Goal: Information Seeking & Learning: Learn about a topic

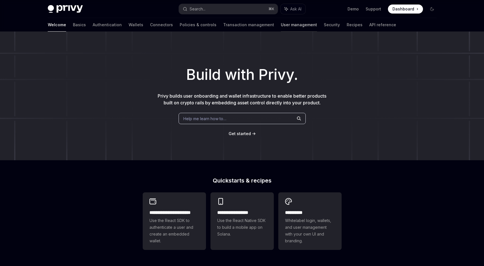
click at [281, 30] on link "User management" at bounding box center [299, 25] width 36 height 14
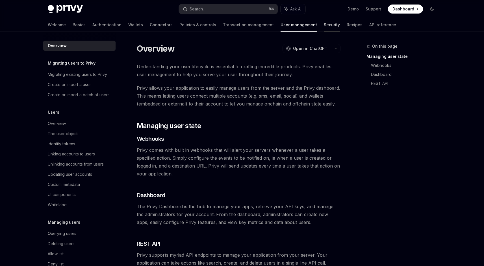
click at [324, 24] on link "Security" at bounding box center [332, 25] width 16 height 14
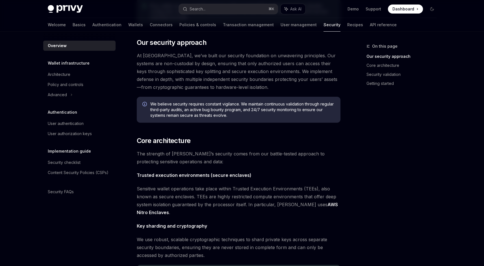
scroll to position [97, 0]
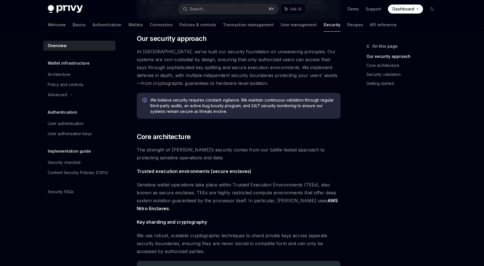
click at [241, 156] on span "The strength of [PERSON_NAME]’s security comes from our battle-tested approach …" at bounding box center [239, 154] width 204 height 16
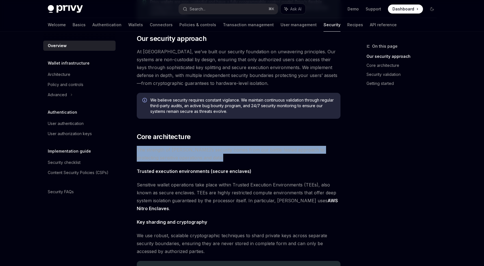
click at [241, 156] on span "The strength of [PERSON_NAME]’s security comes from our battle-tested approach …" at bounding box center [239, 154] width 204 height 16
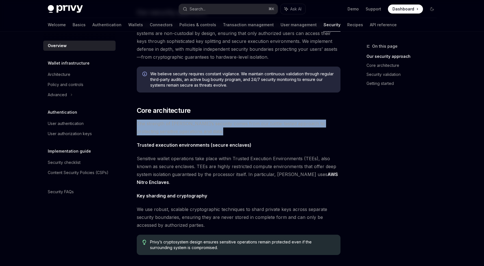
scroll to position [124, 0]
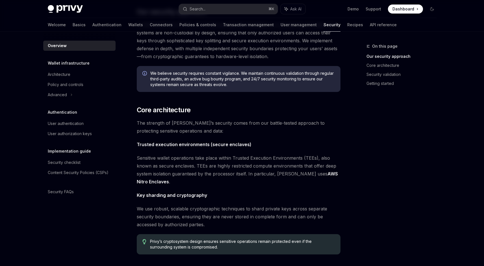
click at [234, 179] on span "Sensitive wallet operations take place within Trusted Execution Environments (T…" at bounding box center [239, 170] width 204 height 32
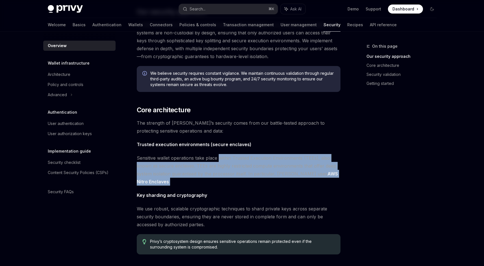
drag, startPoint x: 234, startPoint y: 179, endPoint x: 225, endPoint y: 155, distance: 25.8
click at [225, 155] on span "Sensitive wallet operations take place within Trusted Execution Environments (T…" at bounding box center [239, 170] width 204 height 32
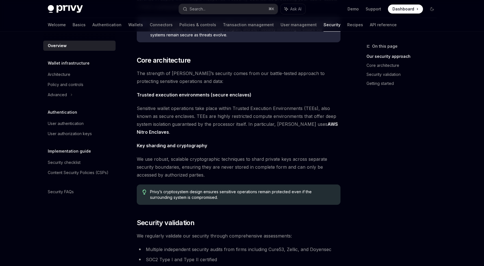
scroll to position [180, 0]
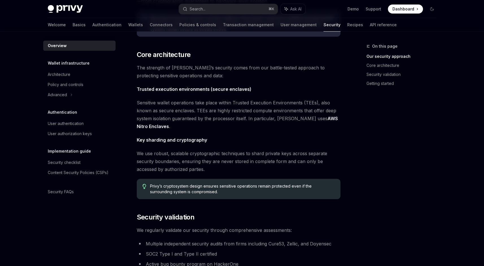
click at [225, 155] on span "We use robust, scalable cryptographic techniques to shard private keys across s…" at bounding box center [239, 162] width 204 height 24
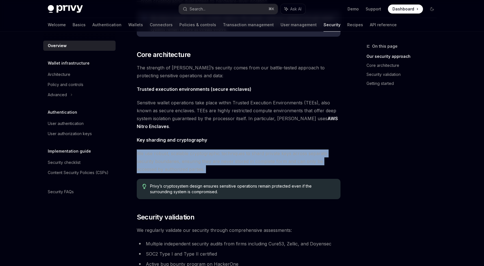
click at [225, 155] on span "We use robust, scalable cryptographic techniques to shard private keys across s…" at bounding box center [239, 162] width 204 height 24
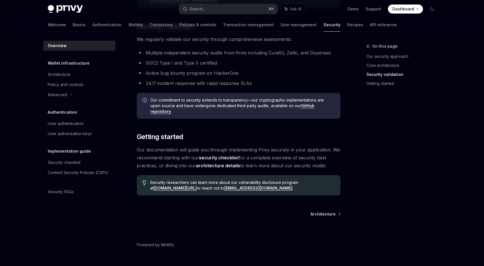
scroll to position [384, 0]
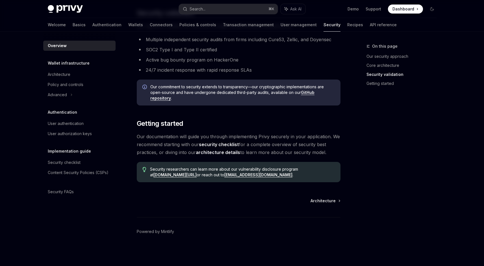
click at [223, 135] on span "Our documentation will guide you through implementing Privy securely in your ap…" at bounding box center [239, 145] width 204 height 24
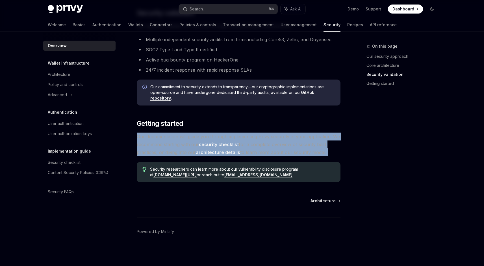
click at [223, 135] on span "Our documentation will guide you through implementing Privy securely in your ap…" at bounding box center [239, 145] width 204 height 24
click at [223, 134] on span "Our documentation will guide you through implementing Privy securely in your ap…" at bounding box center [239, 145] width 204 height 24
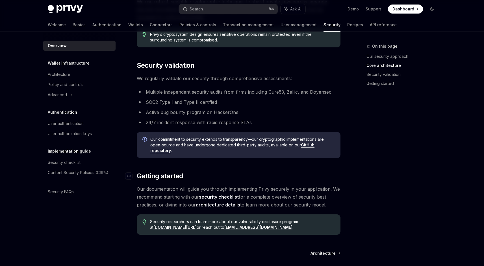
scroll to position [329, 0]
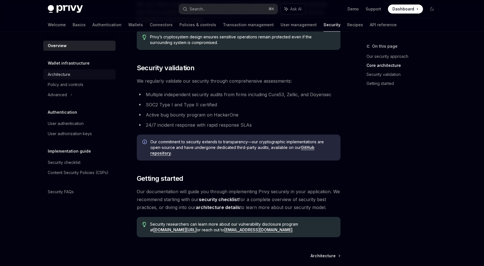
click at [77, 74] on div "Architecture" at bounding box center [80, 74] width 64 height 7
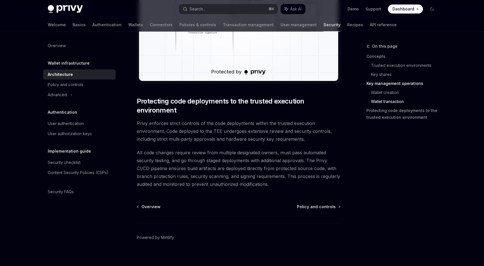
scroll to position [1149, 0]
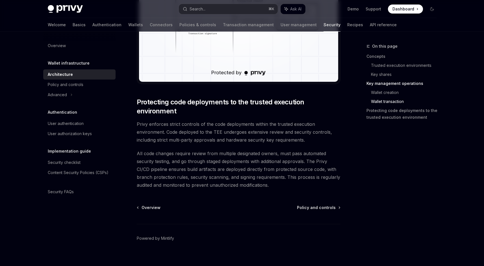
click at [82, 79] on link "Architecture" at bounding box center [79, 74] width 72 height 10
click at [82, 85] on div "Policy and controls" at bounding box center [66, 84] width 36 height 7
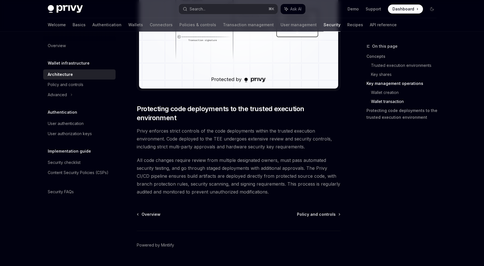
scroll to position [1156, 0]
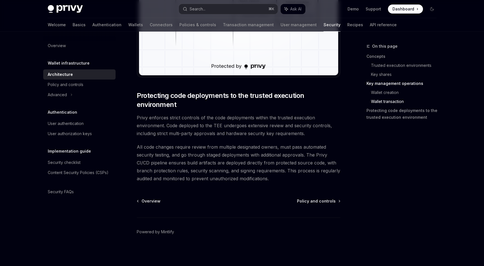
click at [82, 86] on div "Policy and controls" at bounding box center [66, 84] width 36 height 7
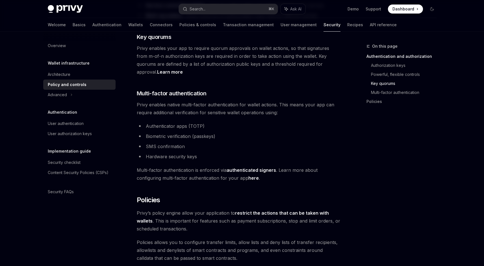
scroll to position [413, 0]
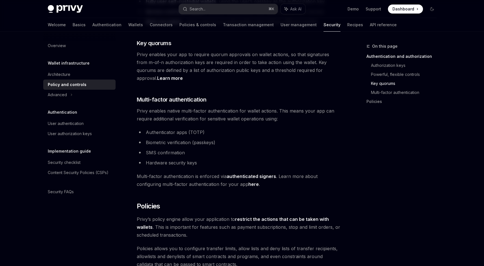
click at [163, 107] on span "Privy enables native multi-factor authentication for wallet actions. This means…" at bounding box center [239, 115] width 204 height 16
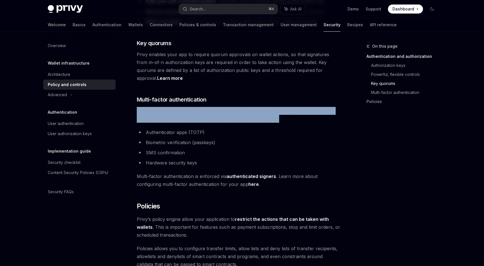
click at [163, 107] on span "Privy enables native multi-factor authentication for wallet actions. This means…" at bounding box center [239, 115] width 204 height 16
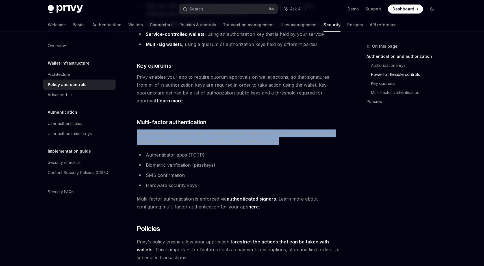
scroll to position [389, 0]
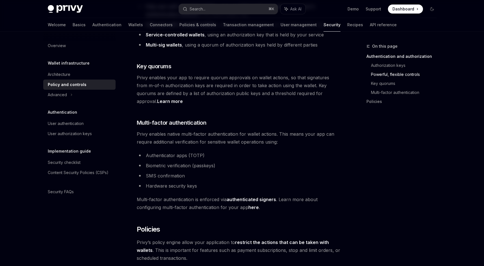
click at [229, 82] on span "Privy enables your app to require quorum approvals on wallet actions, so that s…" at bounding box center [239, 90] width 204 height 32
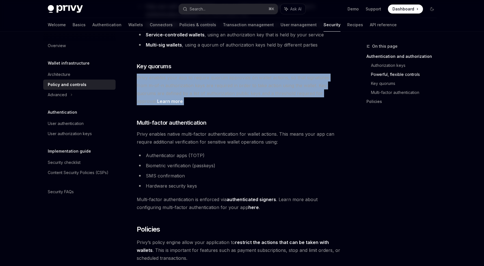
click at [229, 82] on span "Privy enables your app to require quorum approvals on wallet actions, so that s…" at bounding box center [239, 90] width 204 height 32
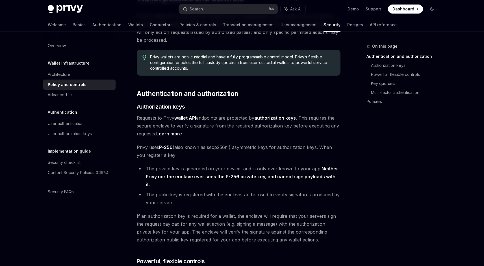
scroll to position [0, 0]
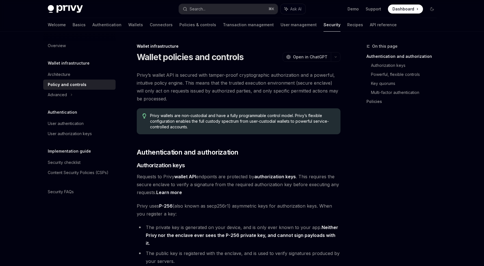
click at [229, 82] on span "Privy’s wallet API is secured with tamper-proof cryptographic authorization and…" at bounding box center [239, 87] width 204 height 32
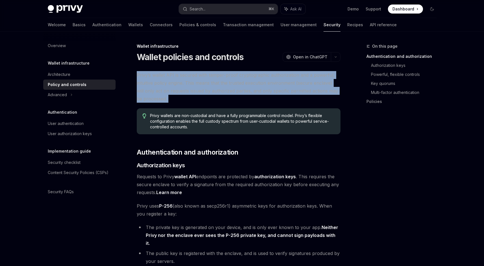
click at [229, 82] on span "Privy’s wallet API is secured with tamper-proof cryptographic authorization and…" at bounding box center [239, 87] width 204 height 32
click at [198, 98] on span "Privy’s wallet API is secured with tamper-proof cryptographic authorization and…" at bounding box center [239, 87] width 204 height 32
drag, startPoint x: 198, startPoint y: 98, endPoint x: 191, endPoint y: 69, distance: 30.3
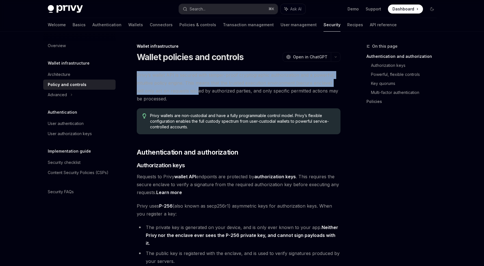
drag, startPoint x: 191, startPoint y: 69, endPoint x: 189, endPoint y: 95, distance: 26.0
click at [189, 95] on span "Privy’s wallet API is secured with tamper-proof cryptographic authorization and…" at bounding box center [239, 87] width 204 height 32
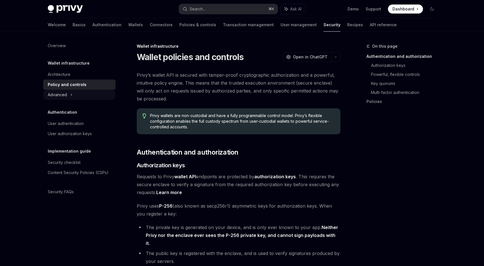
click at [53, 94] on div "Advanced" at bounding box center [57, 94] width 19 height 7
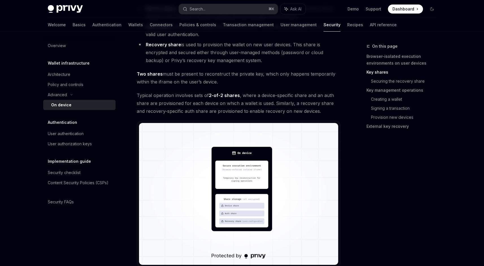
scroll to position [465, 0]
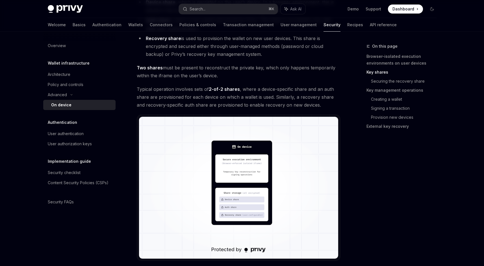
click at [256, 90] on span "Typical operation involves sets of 2-of-2 shares , where a device-specific shar…" at bounding box center [239, 97] width 204 height 24
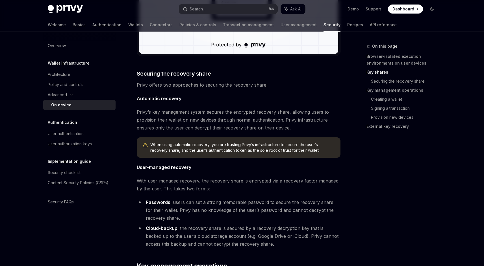
click at [256, 90] on div "Privy’s security architecture leverages secure execution environments to protec…" at bounding box center [239, 224] width 204 height 1647
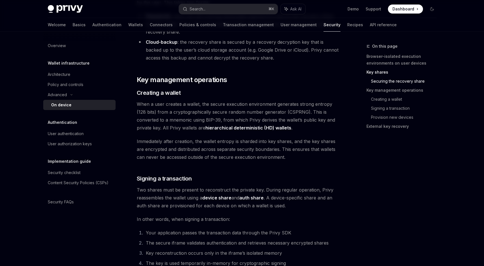
scroll to position [870, 0]
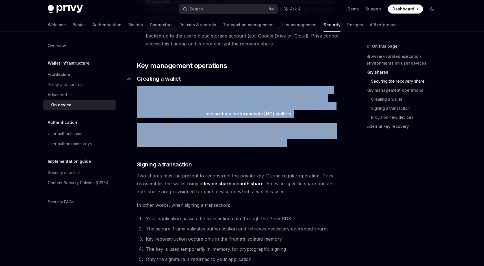
drag, startPoint x: 283, startPoint y: 148, endPoint x: 273, endPoint y: 80, distance: 68.7
click at [273, 80] on div "Privy’s security architecture leverages secure execution environments to protec…" at bounding box center [239, 24] width 204 height 1647
click at [273, 80] on h3 "​ Creating a wallet" at bounding box center [239, 79] width 204 height 8
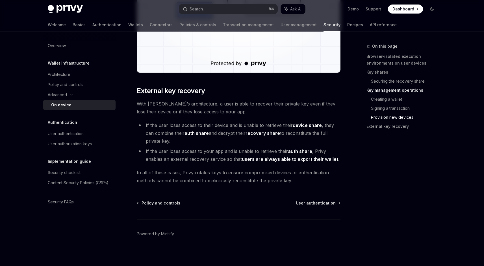
scroll to position [1536, 0]
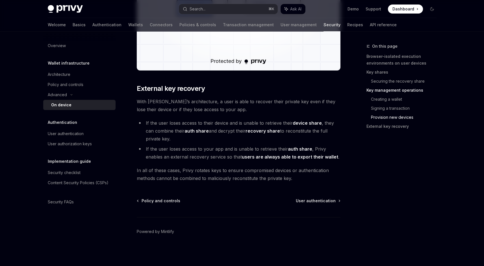
click at [237, 103] on span "With [PERSON_NAME]’s architecture, a user is able to recover their private key …" at bounding box center [239, 106] width 204 height 16
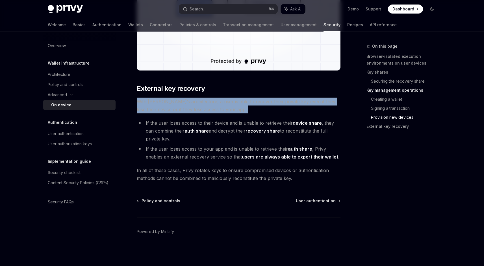
click at [237, 103] on span "With [PERSON_NAME]’s architecture, a user is able to recover their private key …" at bounding box center [239, 106] width 204 height 16
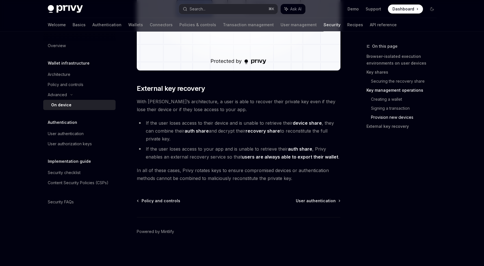
click at [213, 152] on li "If the user loses access to your app and is unable to retrieve their auth share…" at bounding box center [239, 153] width 204 height 16
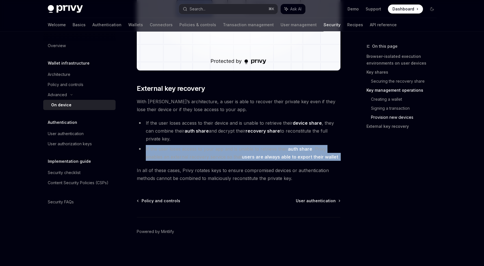
click at [213, 152] on li "If the user loses access to your app and is unable to retrieve their auth share…" at bounding box center [239, 153] width 204 height 16
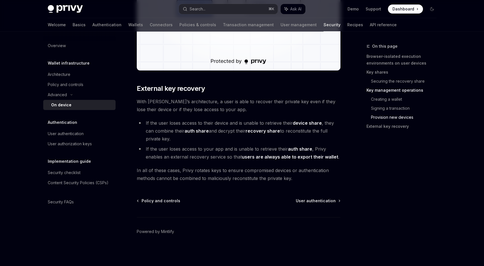
click at [213, 170] on span "In all of these cases, Privy rotates keys to ensure compromised devices or auth…" at bounding box center [239, 175] width 204 height 16
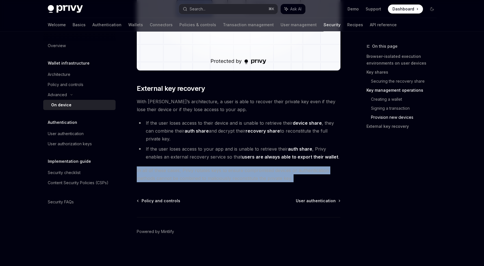
click at [213, 170] on span "In all of these cases, Privy rotates keys to ensure compromised devices or auth…" at bounding box center [239, 175] width 204 height 16
click at [83, 136] on div "User authentication" at bounding box center [66, 133] width 36 height 7
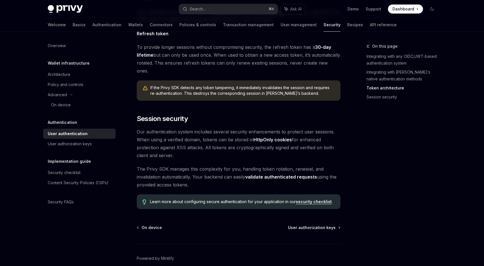
scroll to position [433, 0]
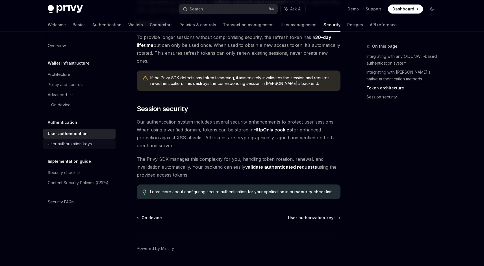
click at [77, 148] on link "User authorization keys" at bounding box center [79, 144] width 72 height 10
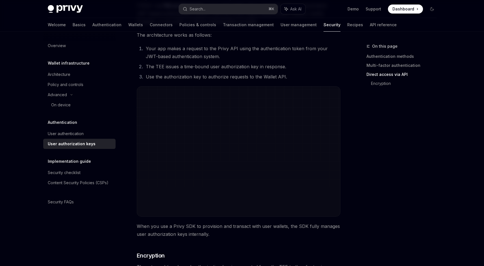
scroll to position [477, 0]
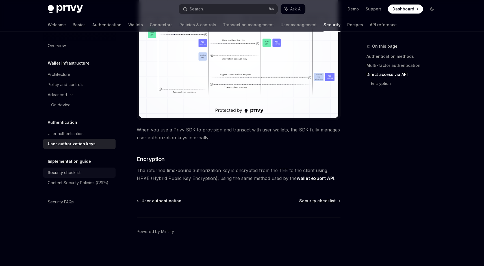
click at [82, 168] on link "Security checklist" at bounding box center [79, 173] width 72 height 10
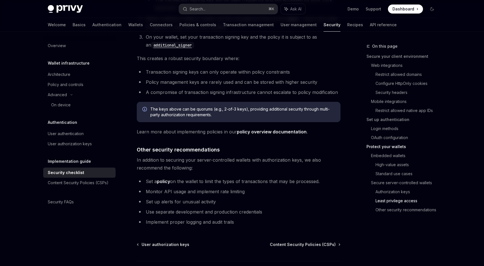
scroll to position [1267, 0]
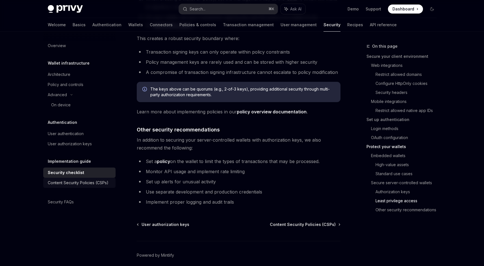
click at [96, 188] on link "Content Security Policies (CSPs)" at bounding box center [79, 183] width 72 height 10
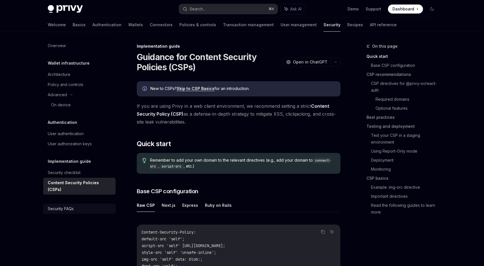
click at [77, 206] on div "Security FAQs" at bounding box center [80, 209] width 64 height 7
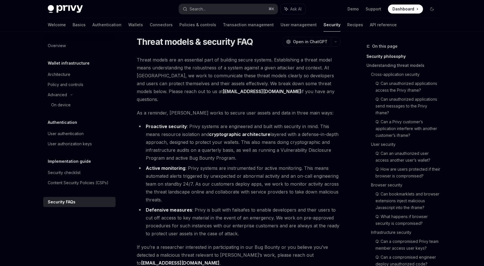
scroll to position [9, 0]
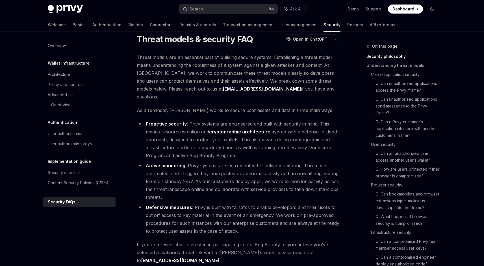
click at [208, 120] on li "Proactive security : Privy systems are engineered and built with security in mi…" at bounding box center [239, 140] width 204 height 40
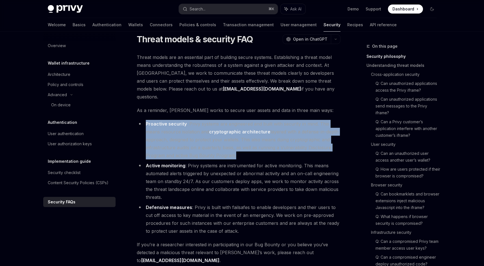
click at [208, 120] on li "Proactive security : Privy systems are engineered and built with security in mi…" at bounding box center [239, 140] width 204 height 40
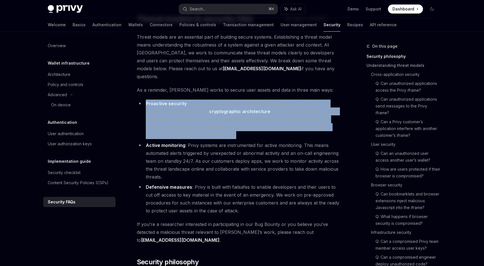
scroll to position [35, 0]
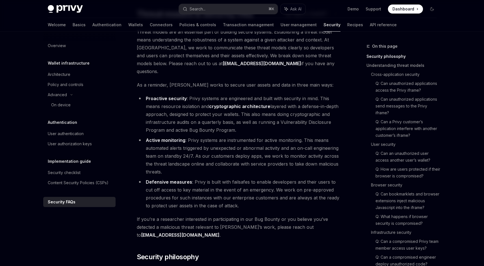
click at [215, 144] on li "Active monitoring : Privy systems are instrumented for active monitoring. This …" at bounding box center [239, 156] width 204 height 40
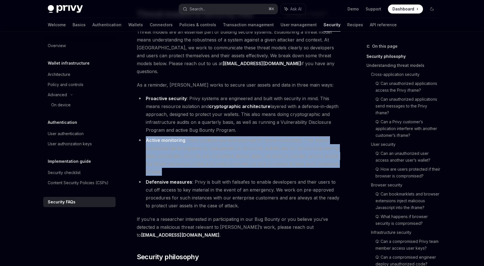
click at [215, 144] on li "Active monitoring : Privy systems are instrumented for active monitoring. This …" at bounding box center [239, 156] width 204 height 40
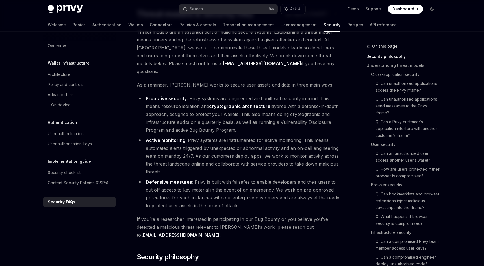
click at [223, 185] on li "Defensive measures : Privy is built with failsafes to enable developers and the…" at bounding box center [239, 194] width 204 height 32
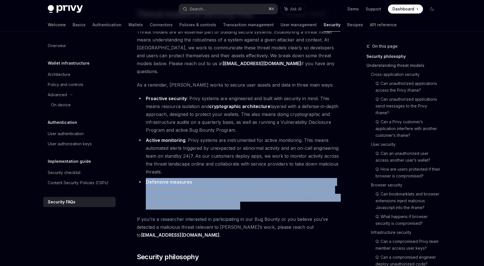
click at [223, 185] on li "Defensive measures : Privy is built with failsafes to enable developers and the…" at bounding box center [239, 194] width 204 height 32
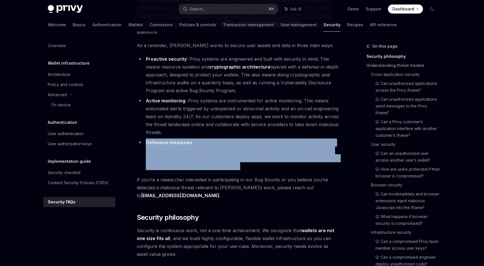
scroll to position [75, 0]
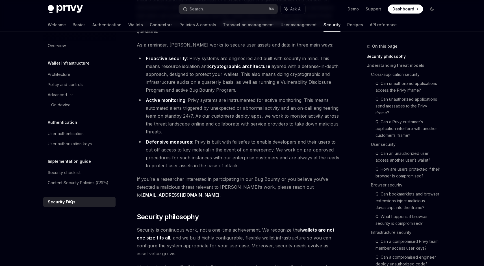
click at [220, 178] on span "If you’re a researcher interested in participating in our Bug Bounty or you bel…" at bounding box center [239, 187] width 204 height 24
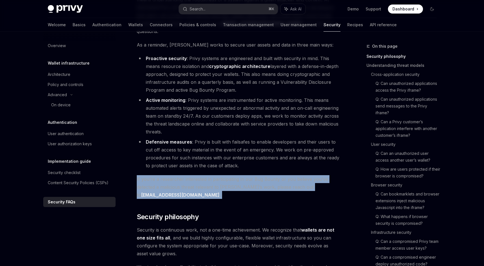
click at [220, 178] on span "If you’re a researcher interested in participating in our Bug Bounty or you bel…" at bounding box center [239, 187] width 204 height 24
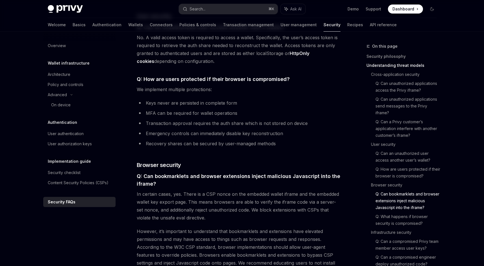
scroll to position [353, 0]
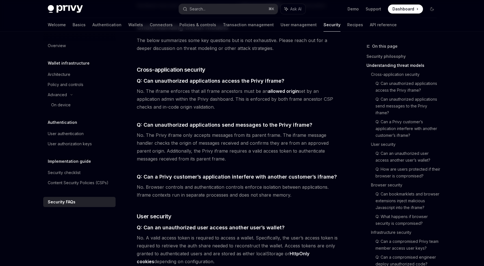
click at [262, 183] on span "No. Browser controls and authentication controls enforce isolation between appl…" at bounding box center [239, 191] width 204 height 16
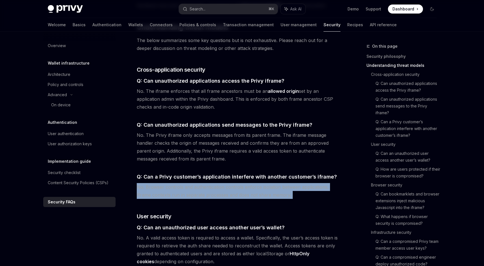
click at [262, 183] on span "No. Browser controls and authentication controls enforce isolation between appl…" at bounding box center [239, 191] width 204 height 16
click at [235, 183] on span "No. Browser controls and authentication controls enforce isolation between appl…" at bounding box center [239, 191] width 204 height 16
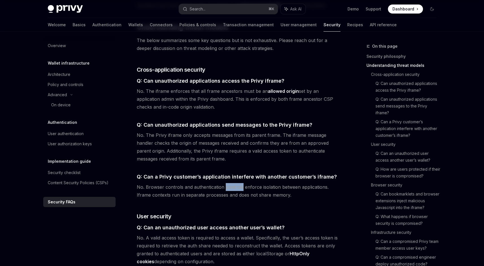
click at [235, 183] on span "No. Browser controls and authentication controls enforce isolation between appl…" at bounding box center [239, 191] width 204 height 16
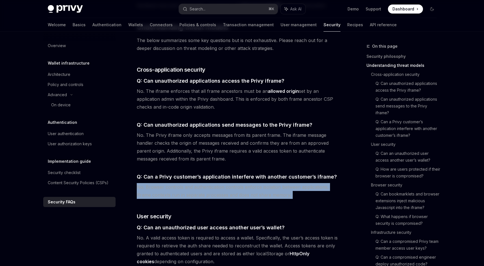
click at [235, 183] on span "No. Browser controls and authentication controls enforce isolation between appl…" at bounding box center [239, 191] width 204 height 16
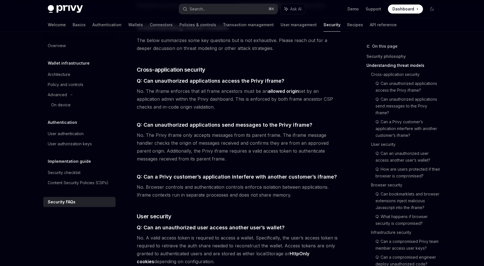
click at [230, 157] on div "Threat models are an essential part of building secure systems. Establishing a …" at bounding box center [239, 224] width 204 height 1028
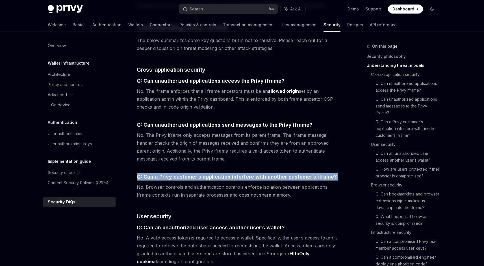
click at [230, 157] on div "Threat models are an essential part of building secure systems. Establishing a …" at bounding box center [239, 224] width 204 height 1028
click at [230, 173] on span "Q: Can a Privy customer’s application interfere with another customer’s iframe?" at bounding box center [237, 177] width 200 height 8
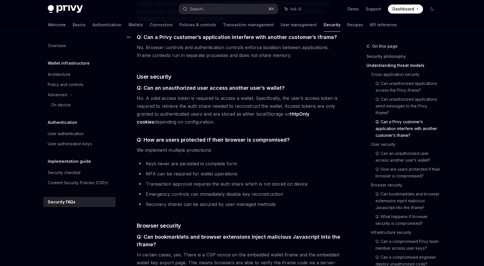
scroll to position [494, 0]
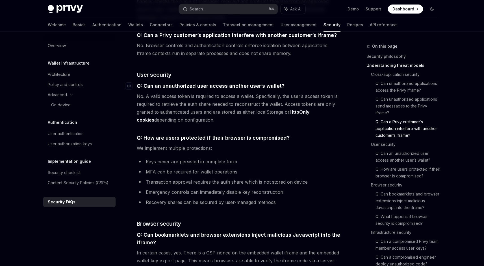
click at [219, 82] on span "Q: Can an unauthorized user access another user’s wallet?" at bounding box center [211, 86] width 148 height 8
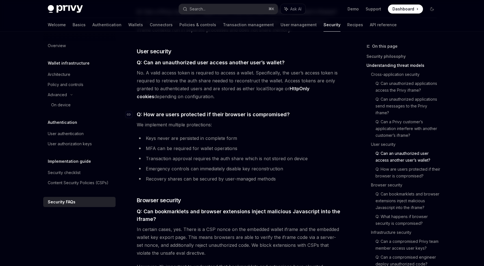
click at [218, 111] on span "Q: How are users protected if their browser is compromised?" at bounding box center [213, 115] width 153 height 8
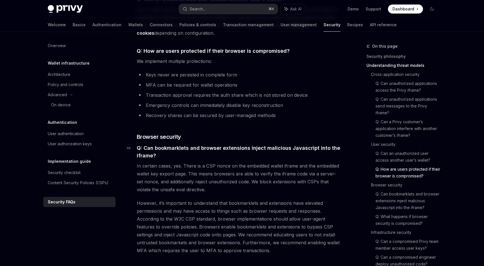
click at [213, 144] on span "Q: Can bookmarklets and browser extensions inject malicious Javascript into the…" at bounding box center [239, 151] width 204 height 15
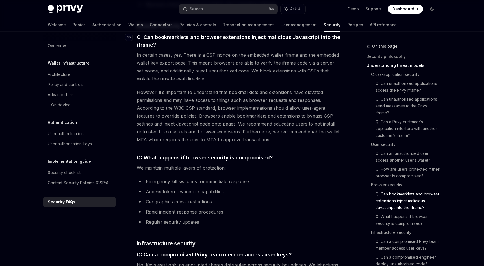
scroll to position [693, 0]
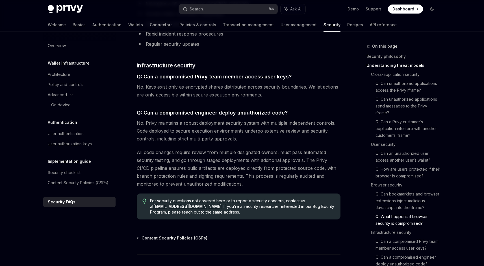
scroll to position [875, 0]
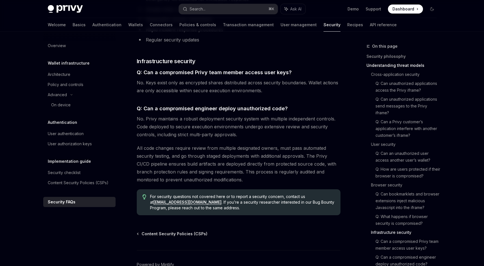
click at [236, 231] on div "Content Security Policies (CSPs) Powered by [PERSON_NAME]" at bounding box center [239, 265] width 204 height 68
click at [195, 231] on span "Content Security Policies (CSPs)" at bounding box center [174, 234] width 66 height 6
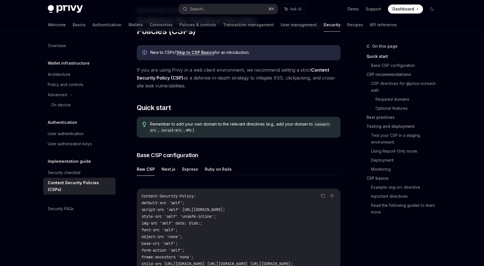
scroll to position [38, 0]
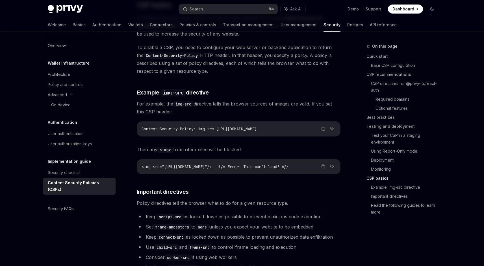
scroll to position [1362, 0]
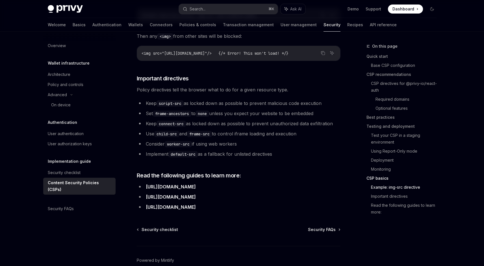
click at [204, 150] on li "Implement default-src as a fallback for unlisted directives" at bounding box center [239, 154] width 204 height 8
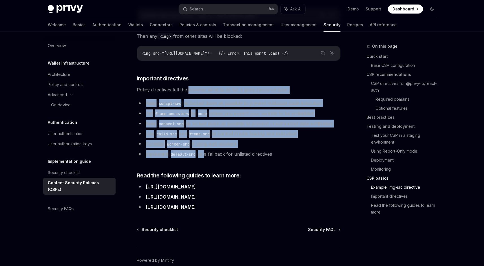
drag, startPoint x: 204, startPoint y: 146, endPoint x: 198, endPoint y: 81, distance: 65.2
click at [198, 86] on span "Policy directives tell the browser what to do for a given resource type." at bounding box center [239, 90] width 204 height 8
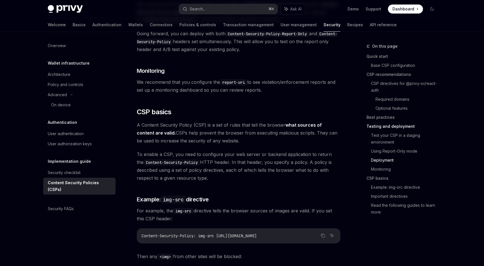
scroll to position [1135, 0]
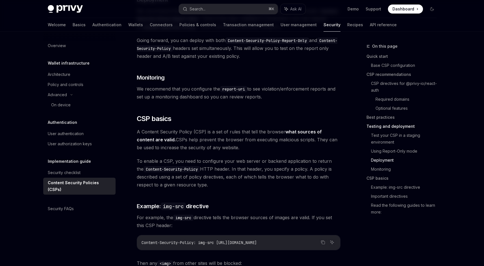
click at [183, 85] on span "We recommend that you configure the report-uri to see violation/enforcement rep…" at bounding box center [239, 93] width 204 height 16
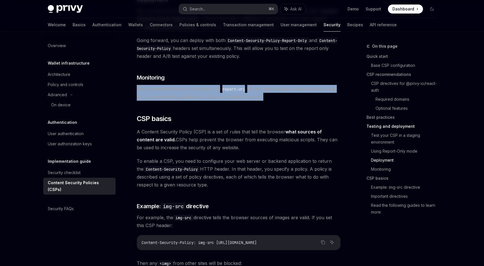
click at [183, 85] on span "We recommend that you configure the report-uri to see violation/enforcement rep…" at bounding box center [239, 93] width 204 height 16
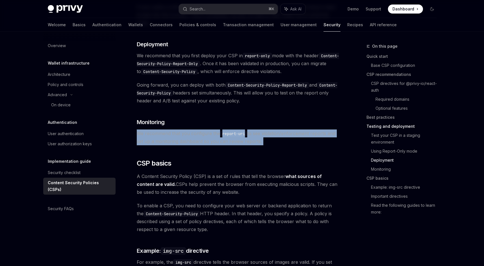
scroll to position [1076, 0]
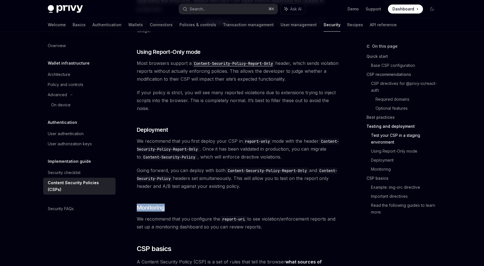
scroll to position [966, 0]
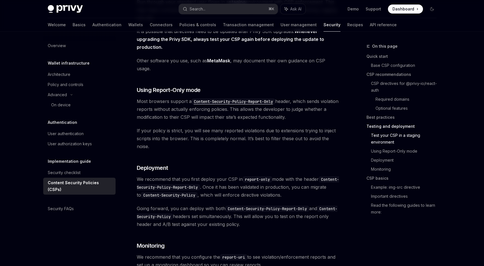
click at [181, 97] on span "Most browsers support a Content-Security-Policy-Report-Only header, which sends…" at bounding box center [239, 109] width 204 height 24
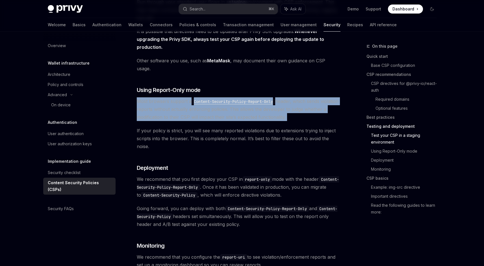
click at [181, 97] on span "Most browsers support a Content-Security-Policy-Report-Only header, which sends…" at bounding box center [239, 109] width 204 height 24
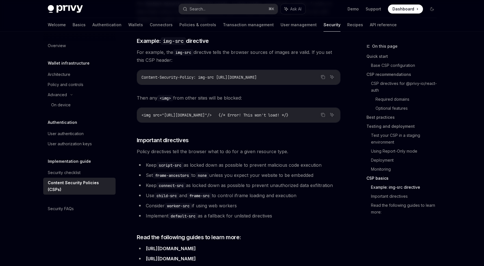
scroll to position [1379, 0]
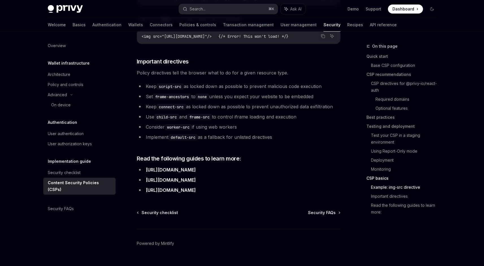
click at [76, 208] on div "Overview Wallet infrastructure Architecture Policy and controls Advanced On dev…" at bounding box center [83, 149] width 81 height 235
click at [77, 206] on div "Security FAQs" at bounding box center [80, 209] width 64 height 7
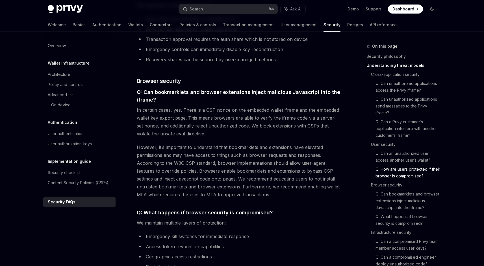
scroll to position [676, 0]
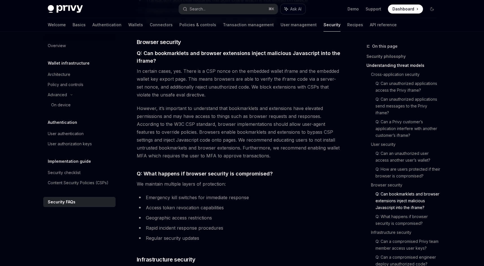
click at [297, 10] on span "Ask AI" at bounding box center [295, 9] width 11 height 6
type textarea "*"
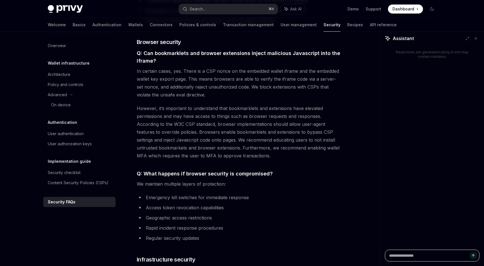
type textarea "*"
type textarea "**"
type textarea "*"
type textarea "***"
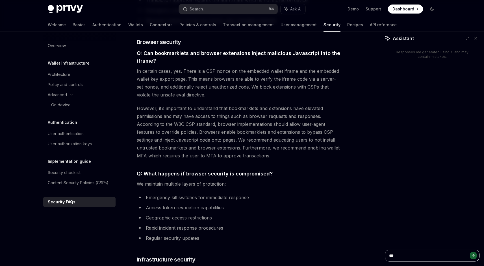
type textarea "*"
type textarea "****"
type textarea "*"
type textarea "****"
type textarea "*"
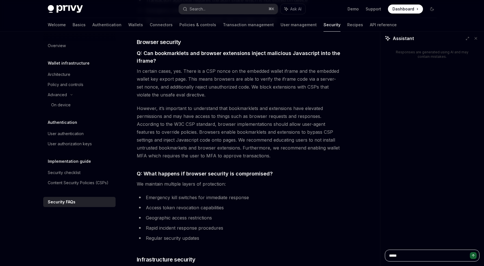
type textarea "******"
type textarea "*"
type textarea "*******"
type textarea "*"
type textarea "********"
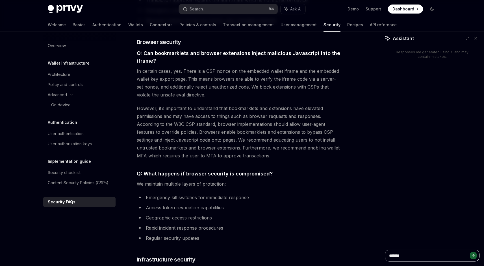
type textarea "*"
type textarea "*********"
type textarea "*"
type textarea "**********"
type textarea "*"
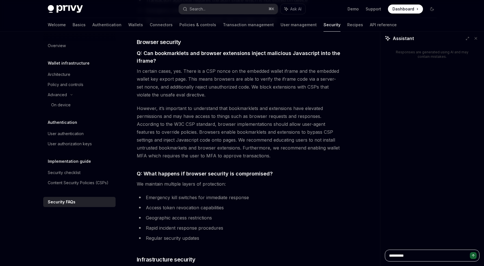
type textarea "**********"
type textarea "*"
type textarea "**********"
type textarea "*"
type textarea "**********"
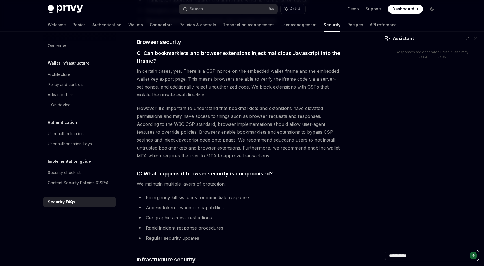
type textarea "*"
type textarea "**********"
type textarea "*"
type textarea "**********"
type textarea "*"
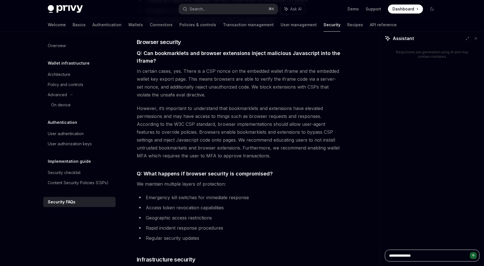
type textarea "**********"
type textarea "*"
type textarea "**********"
type textarea "*"
type textarea "**********"
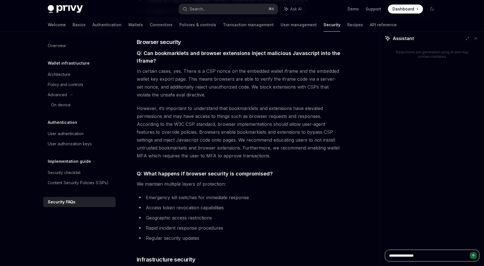
type textarea "*"
type textarea "**********"
type textarea "*"
type textarea "**********"
type textarea "*"
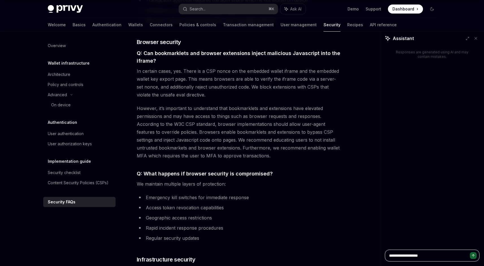
type textarea "**********"
type textarea "*"
type textarea "**********"
type textarea "*"
type textarea "**********"
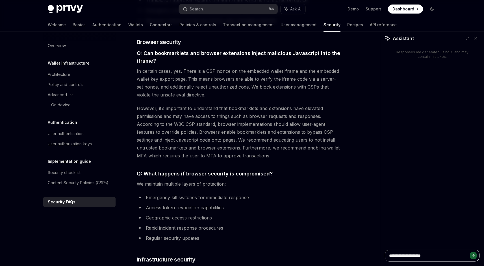
type textarea "*"
type textarea "**********"
type textarea "*"
type textarea "**********"
type textarea "*"
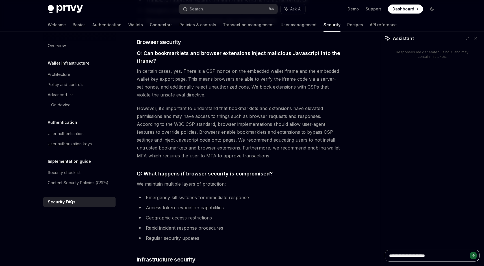
type textarea "**********"
type textarea "*"
type textarea "**********"
type textarea "*"
type textarea "**********"
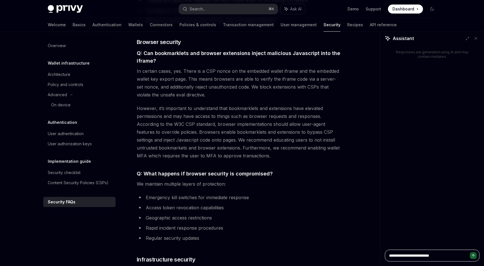
type textarea "*"
type textarea "**********"
type textarea "*"
type textarea "**********"
type textarea "*"
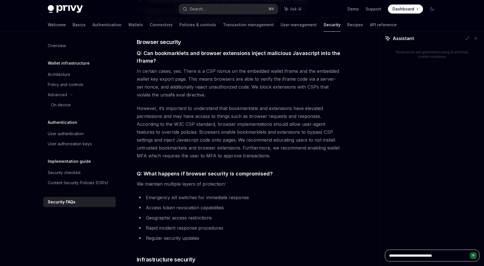
type textarea "**********"
type textarea "*"
type textarea "**********"
type textarea "*"
type textarea "**********"
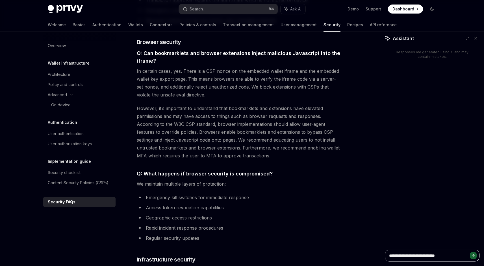
type textarea "*"
type textarea "**********"
type textarea "*"
type textarea "**********"
type textarea "*"
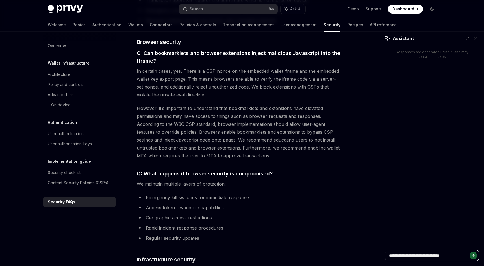
type textarea "**********"
type textarea "*"
type textarea "**********"
type textarea "*"
type textarea "**********"
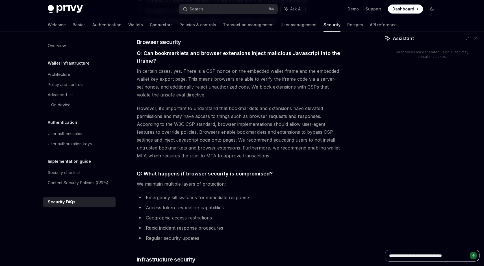
type textarea "*"
type textarea "**********"
type textarea "*"
type textarea "**********"
type textarea "*"
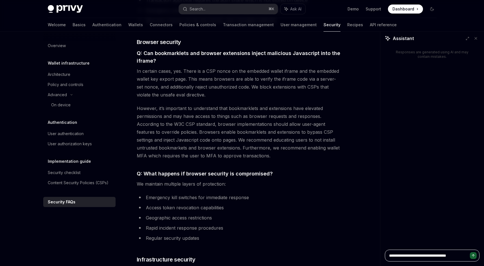
type textarea "**********"
type textarea "*"
type textarea "**********"
type textarea "*"
type textarea "**********"
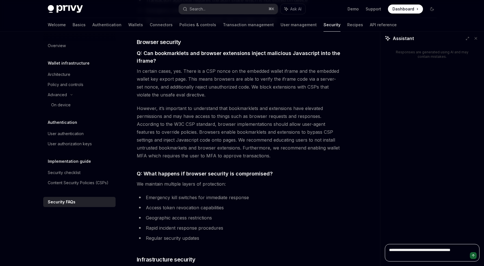
type textarea "*"
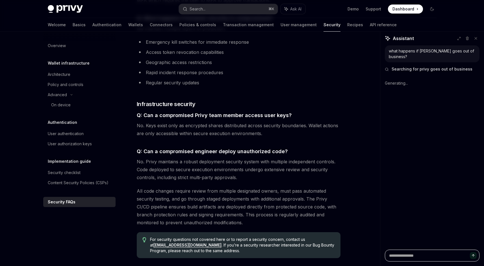
scroll to position [699, 0]
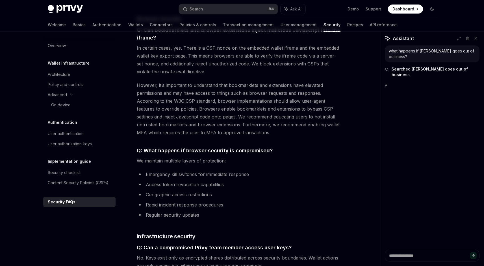
type textarea "*"
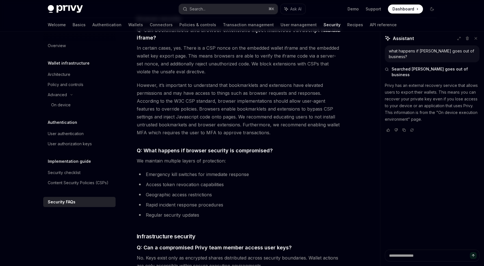
scroll to position [703, 0]
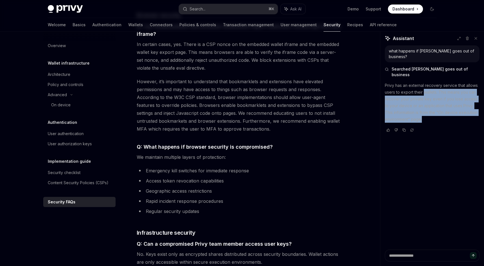
drag, startPoint x: 431, startPoint y: 106, endPoint x: 423, endPoint y: 82, distance: 25.0
click at [423, 82] on p "Privy has an external recovery service that allows users to export their wallet…" at bounding box center [432, 102] width 95 height 41
drag, startPoint x: 423, startPoint y: 82, endPoint x: 424, endPoint y: 104, distance: 21.8
click at [424, 104] on p "Privy has an external recovery service that allows users to export their wallet…" at bounding box center [432, 102] width 95 height 41
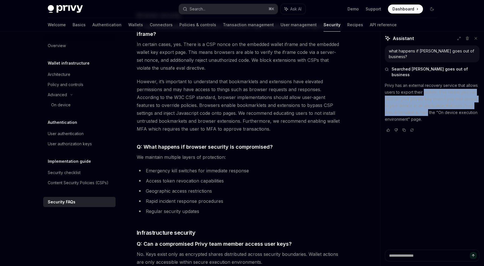
click at [424, 104] on p "Privy has an external recovery service that allows users to export their wallet…" at bounding box center [432, 102] width 95 height 41
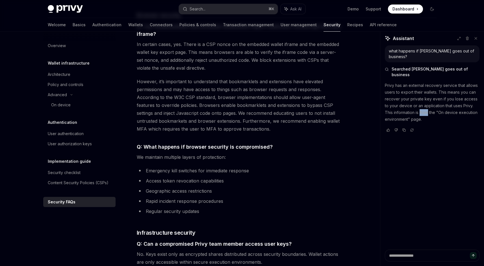
click at [424, 104] on p "Privy has an external recovery service that allows users to export their wallet…" at bounding box center [432, 102] width 95 height 41
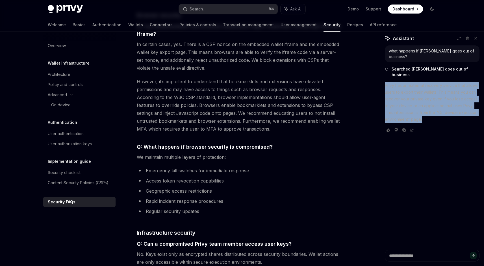
click at [424, 104] on p "Privy has an external recovery service that allows users to export their wallet…" at bounding box center [432, 102] width 95 height 41
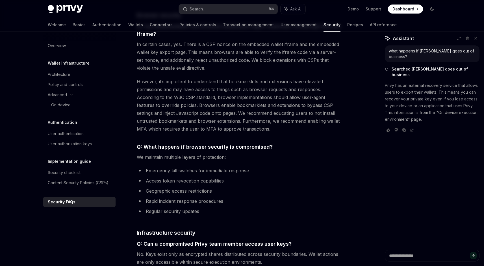
click at [460, 101] on p "Privy has an external recovery service that allows users to export their wallet…" at bounding box center [432, 102] width 95 height 41
drag, startPoint x: 460, startPoint y: 101, endPoint x: 430, endPoint y: 94, distance: 31.2
click at [430, 94] on p "Privy has an external recovery service that allows users to export their wallet…" at bounding box center [432, 102] width 95 height 41
click at [450, 82] on p "Privy has an external recovery service that allows users to export their wallet…" at bounding box center [432, 102] width 95 height 41
click at [414, 82] on p "Privy has an external recovery service that allows users to export their wallet…" at bounding box center [432, 102] width 95 height 41
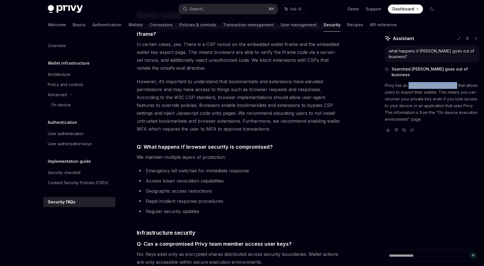
drag, startPoint x: 414, startPoint y: 73, endPoint x: 448, endPoint y: 73, distance: 34.5
click at [448, 82] on p "Privy has an external recovery service that allows users to export their wallet…" at bounding box center [432, 102] width 95 height 41
copy p "external recovery service"
click at [219, 6] on button "Search... ⌘ K" at bounding box center [228, 9] width 99 height 10
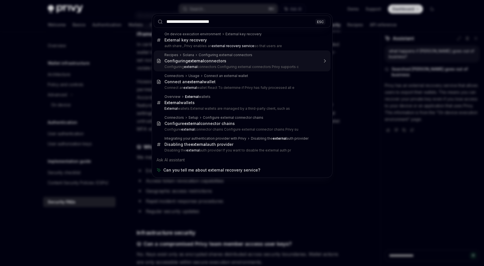
type input "**********"
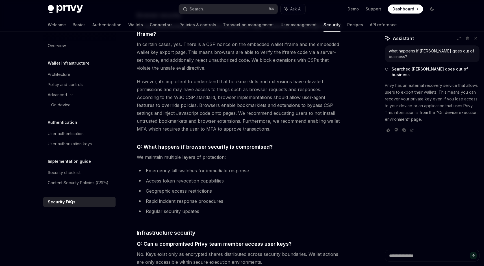
scroll to position [1536, 0]
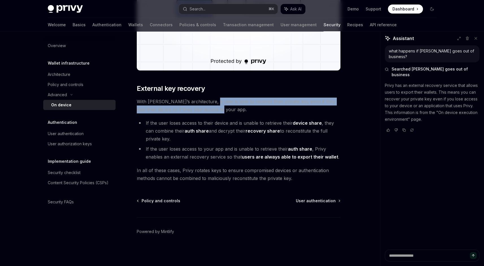
drag, startPoint x: 206, startPoint y: 99, endPoint x: 219, endPoint y: 110, distance: 16.7
click at [219, 110] on span "With [PERSON_NAME]’s architecture, a user is able to recover their private key …" at bounding box center [239, 106] width 204 height 16
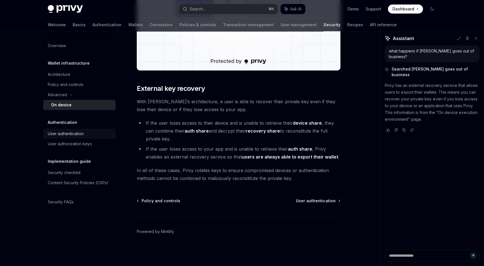
click at [48, 136] on div "User authentication" at bounding box center [66, 133] width 36 height 7
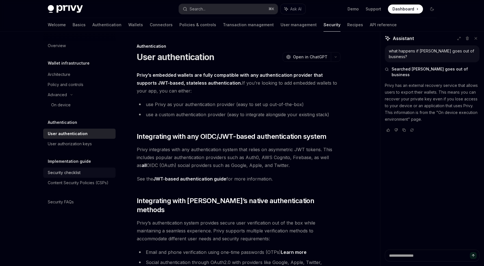
click at [58, 175] on div "Security checklist" at bounding box center [64, 172] width 33 height 7
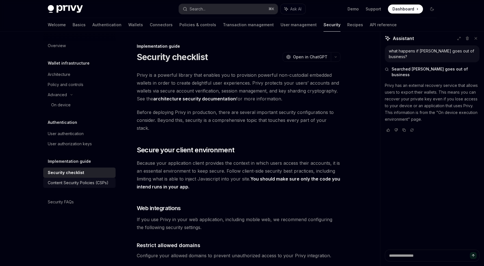
click at [61, 183] on div "Content Security Policies (CSPs)" at bounding box center [78, 183] width 61 height 7
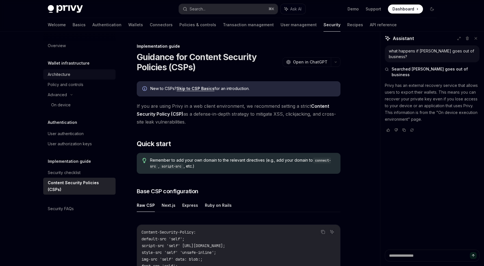
click at [67, 75] on div "Architecture" at bounding box center [59, 74] width 23 height 7
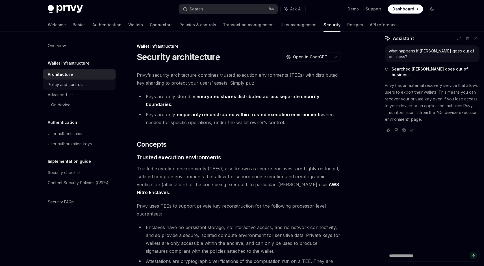
click at [67, 86] on div "Policy and controls" at bounding box center [66, 84] width 36 height 7
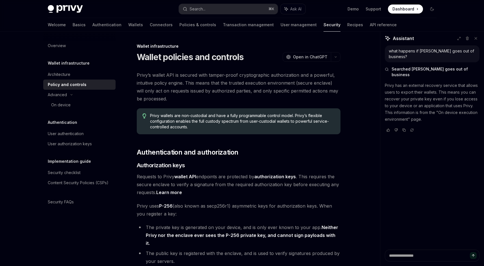
click at [67, 88] on link "Policy and controls" at bounding box center [79, 85] width 72 height 10
click at [66, 101] on link "On device" at bounding box center [79, 105] width 72 height 10
type textarea "*"
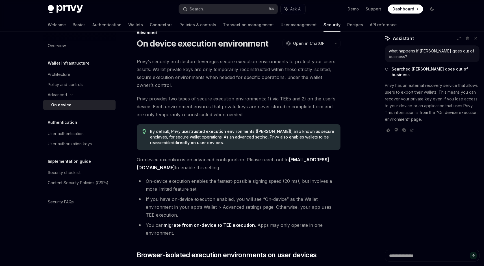
scroll to position [15, 0]
